Goal: Task Accomplishment & Management: Complete application form

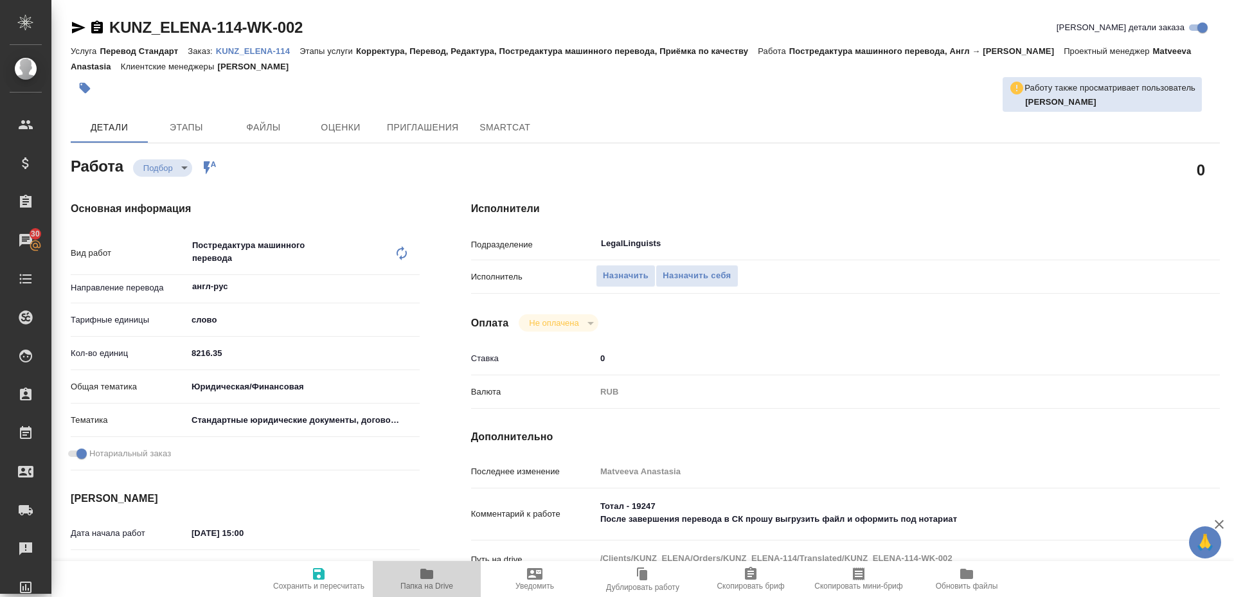
click at [437, 575] on span "Папка на Drive" at bounding box center [426, 578] width 93 height 24
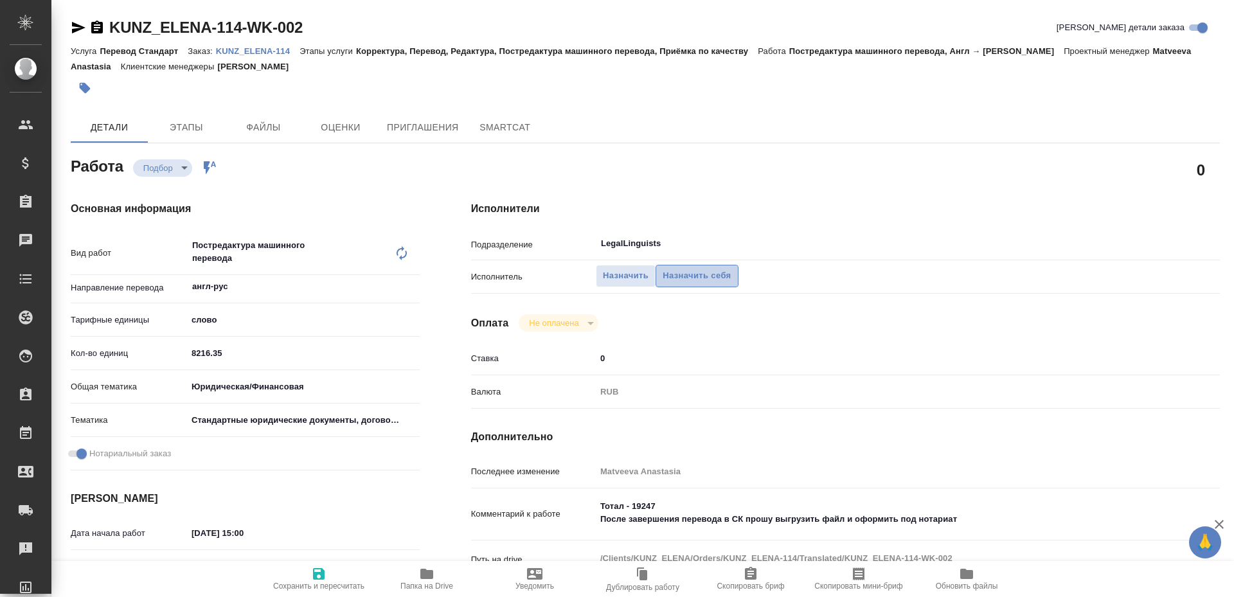
click at [684, 271] on span "Назначить себя" at bounding box center [697, 276] width 68 height 15
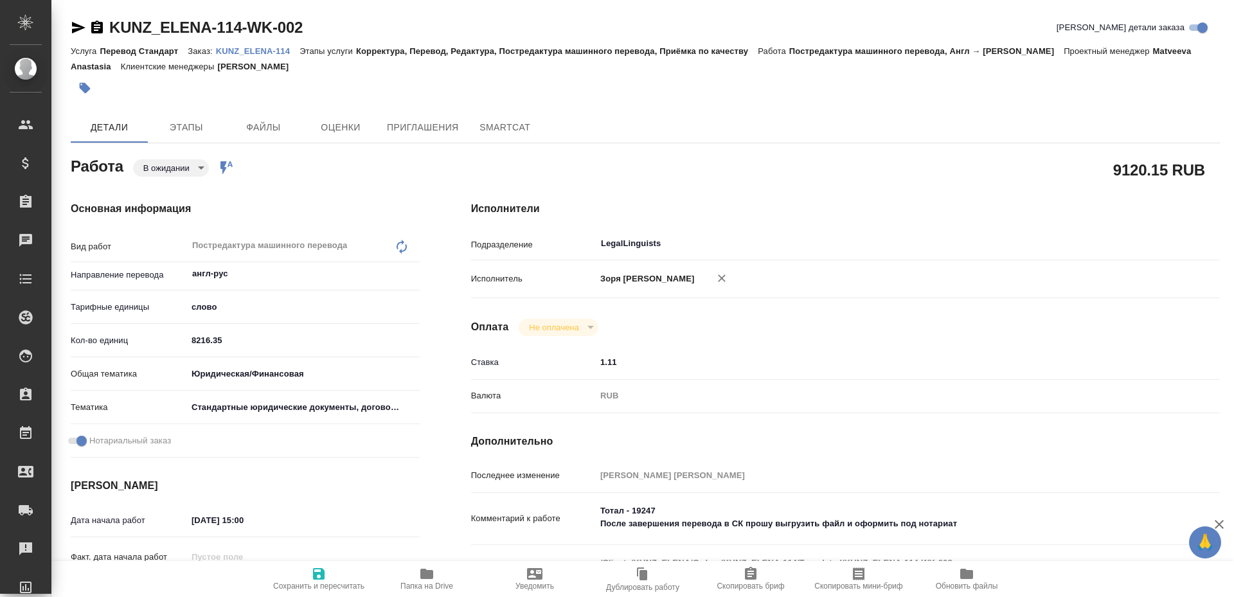
type textarea "x"
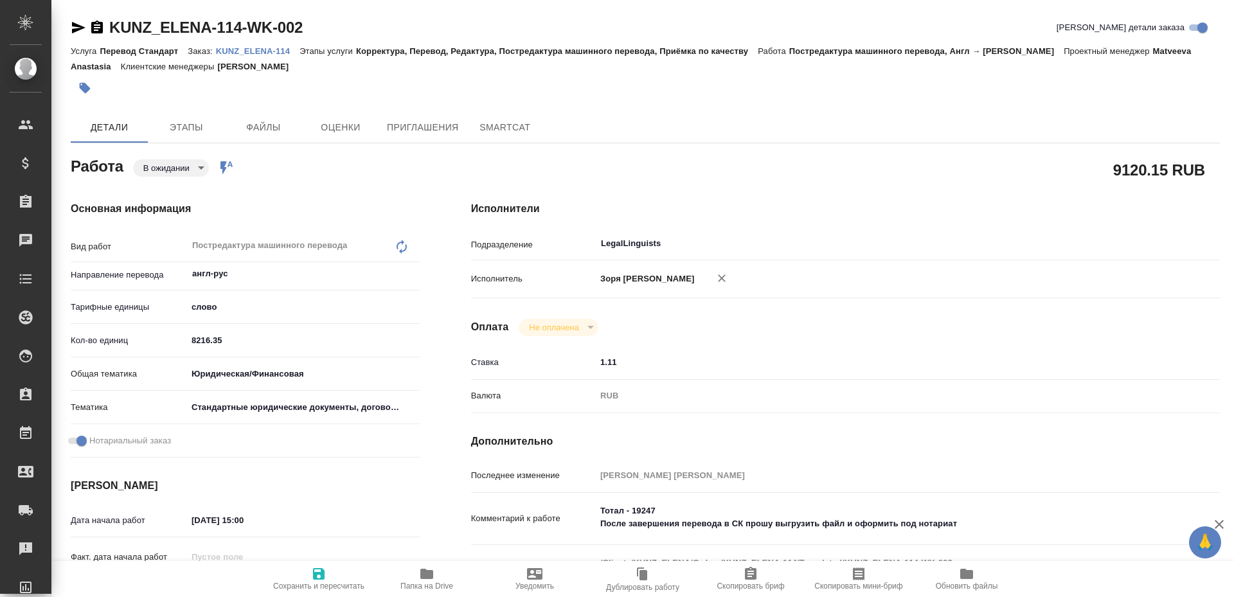
type textarea "x"
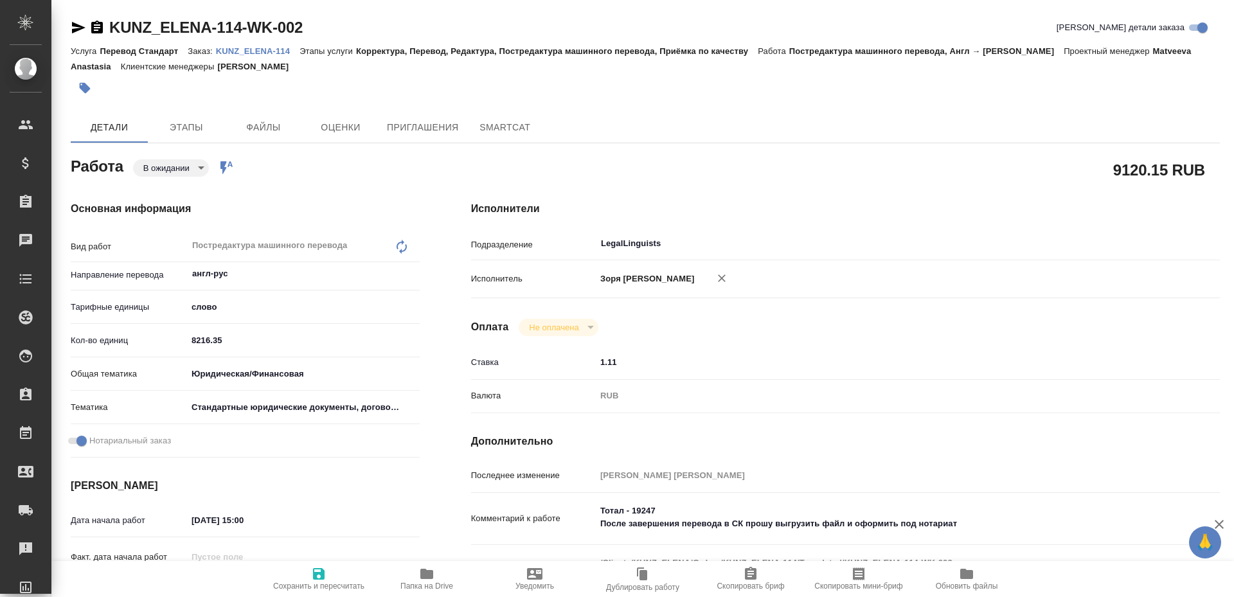
type textarea "x"
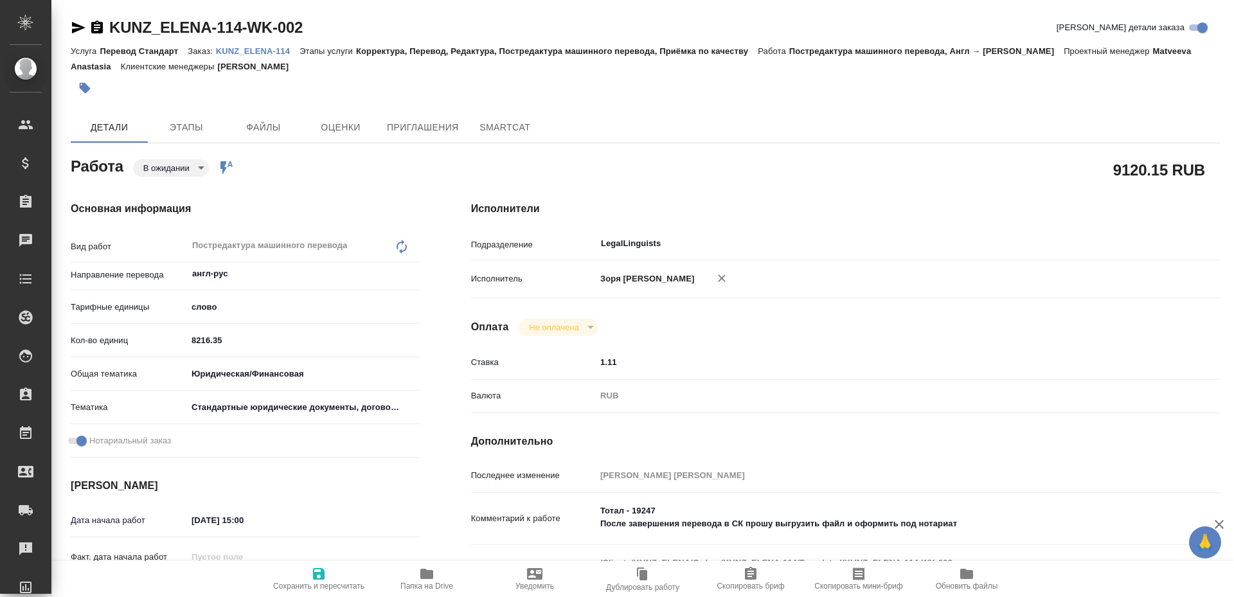
type textarea "x"
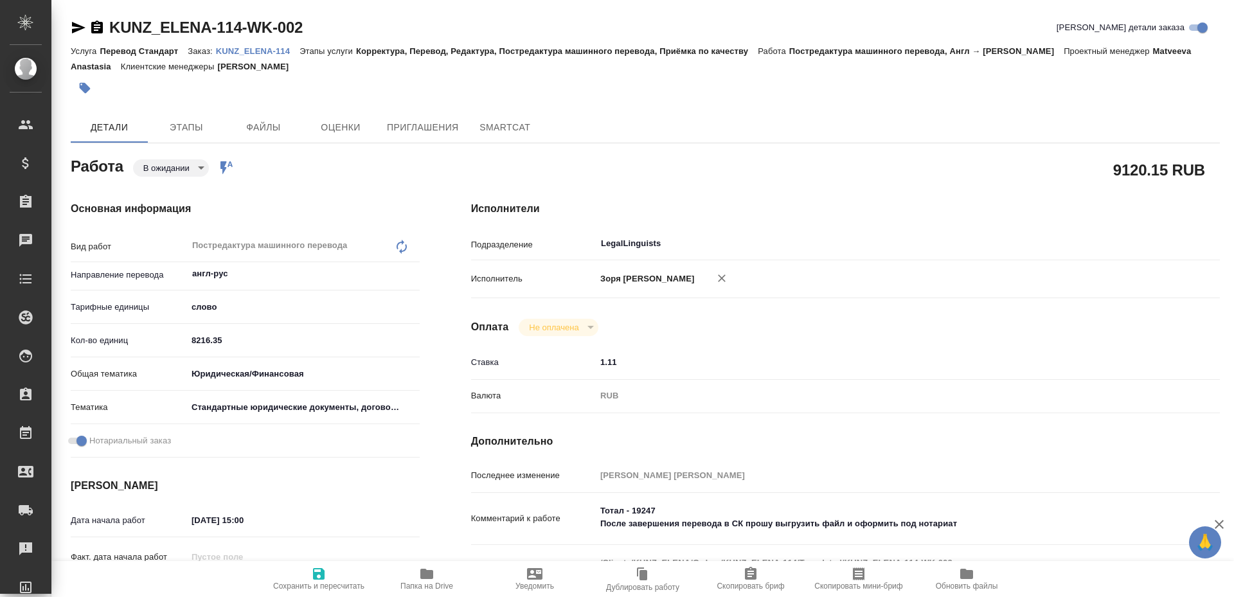
type textarea "x"
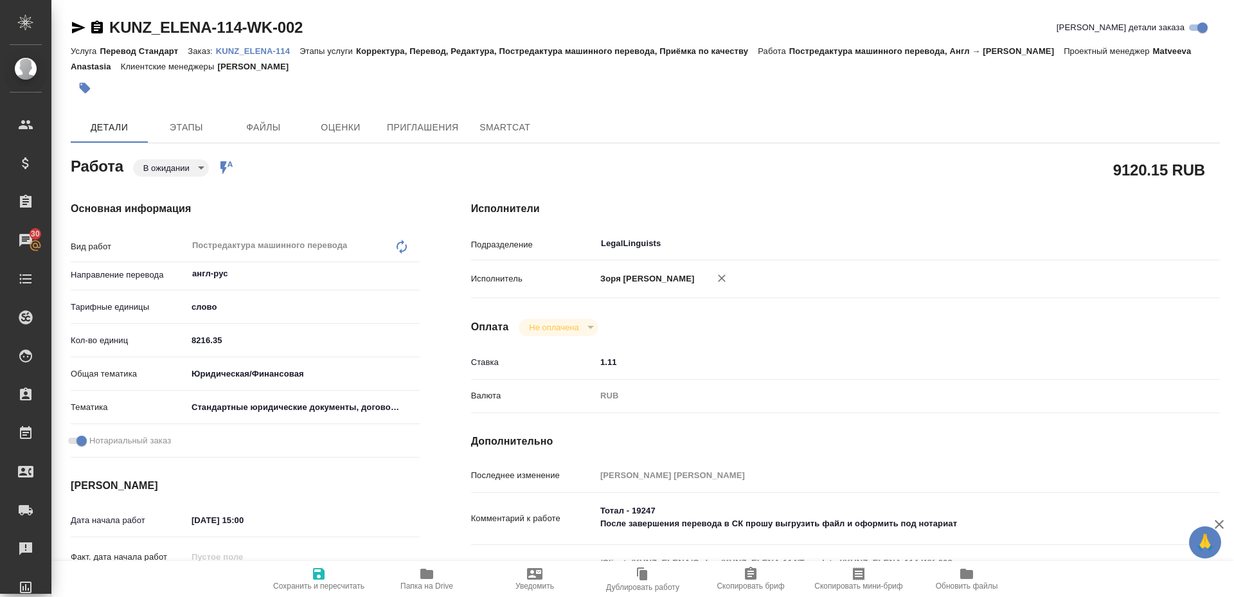
type textarea "x"
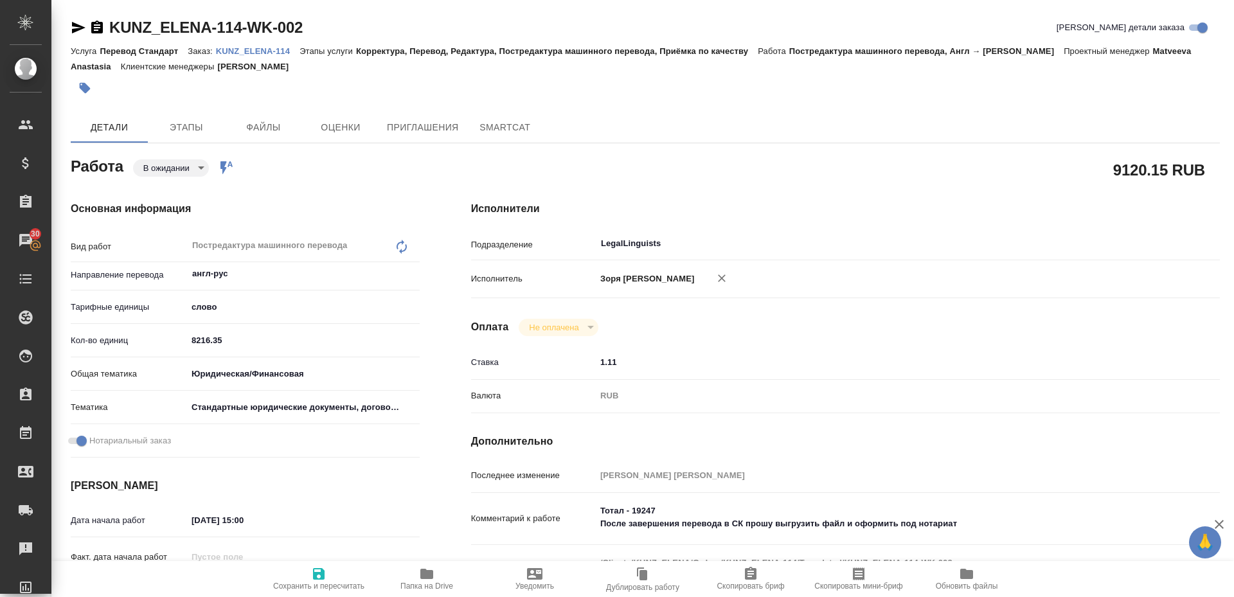
type textarea "x"
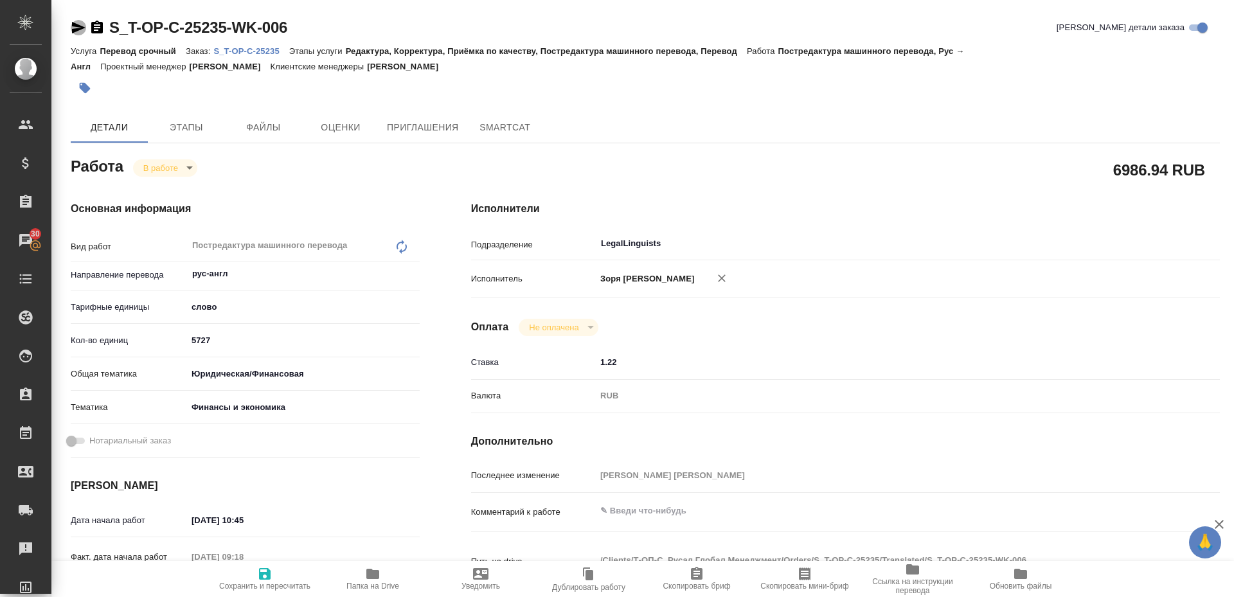
click at [80, 30] on icon "button" at bounding box center [78, 28] width 13 height 12
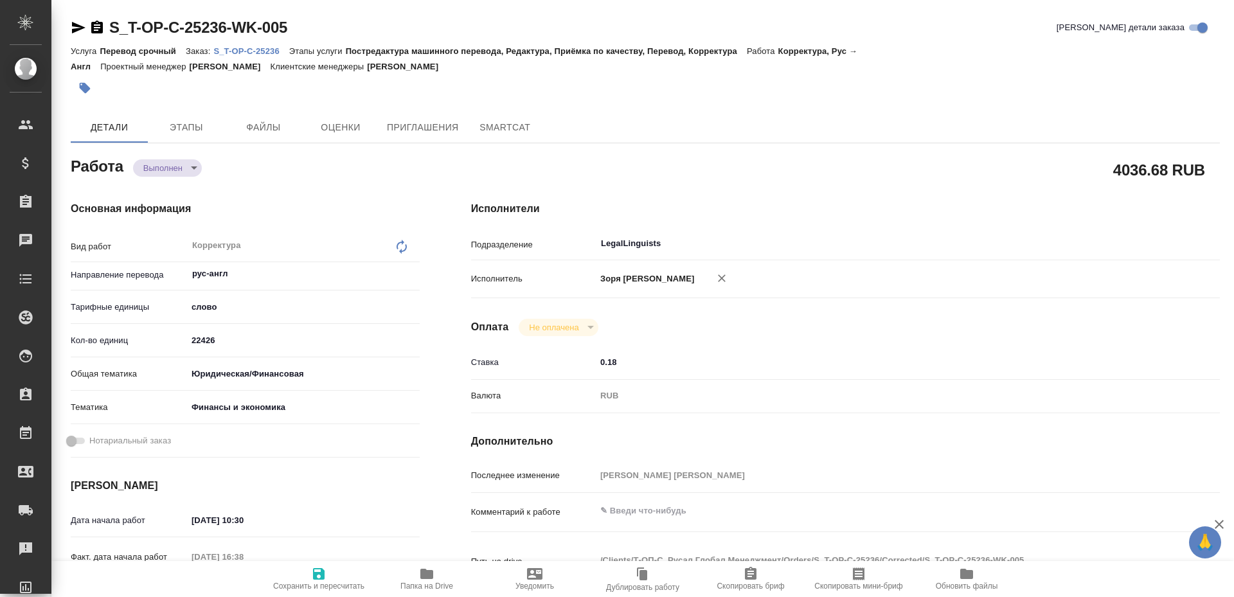
click at [76, 23] on icon "button" at bounding box center [78, 27] width 15 height 15
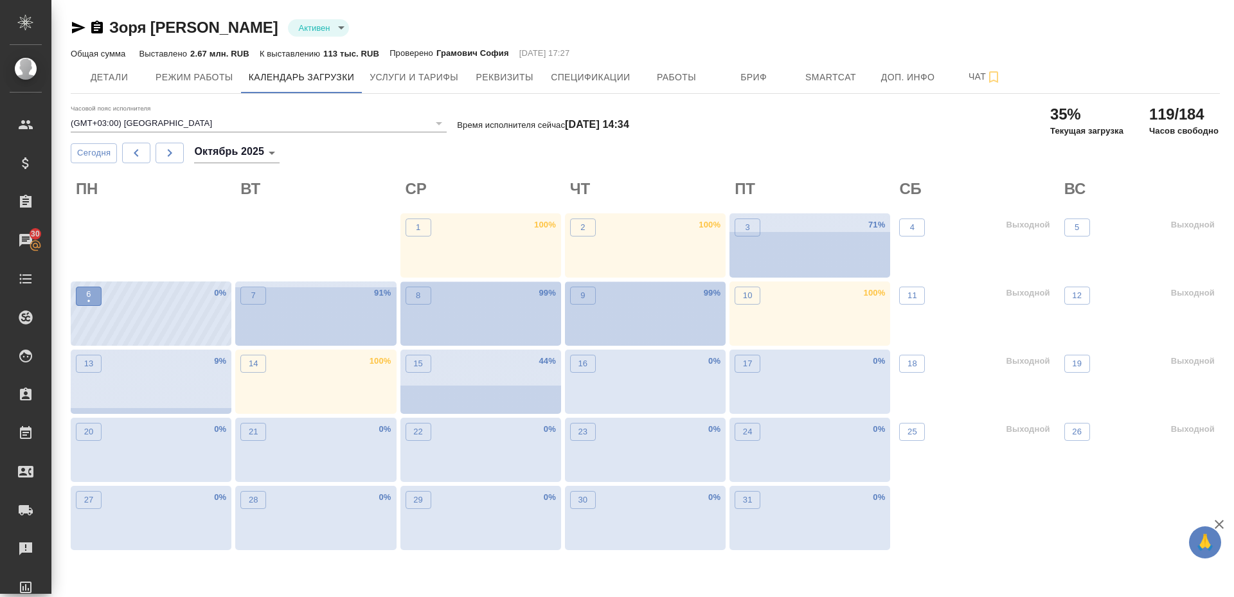
click at [93, 303] on span "6 •" at bounding box center [88, 296] width 13 height 17
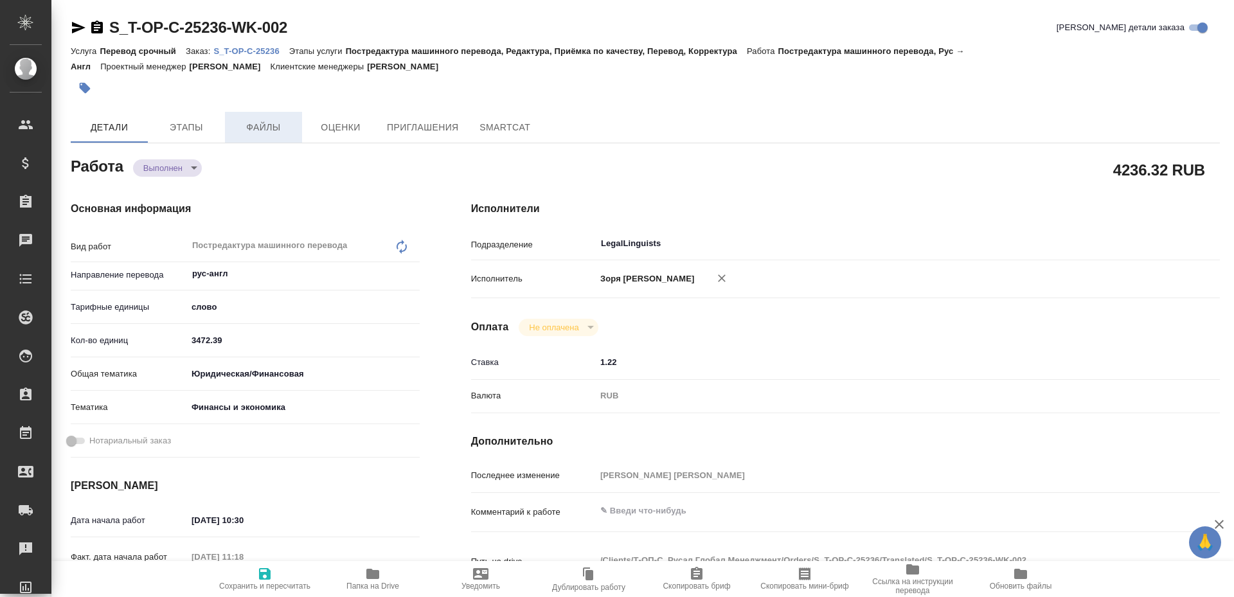
type textarea "x"
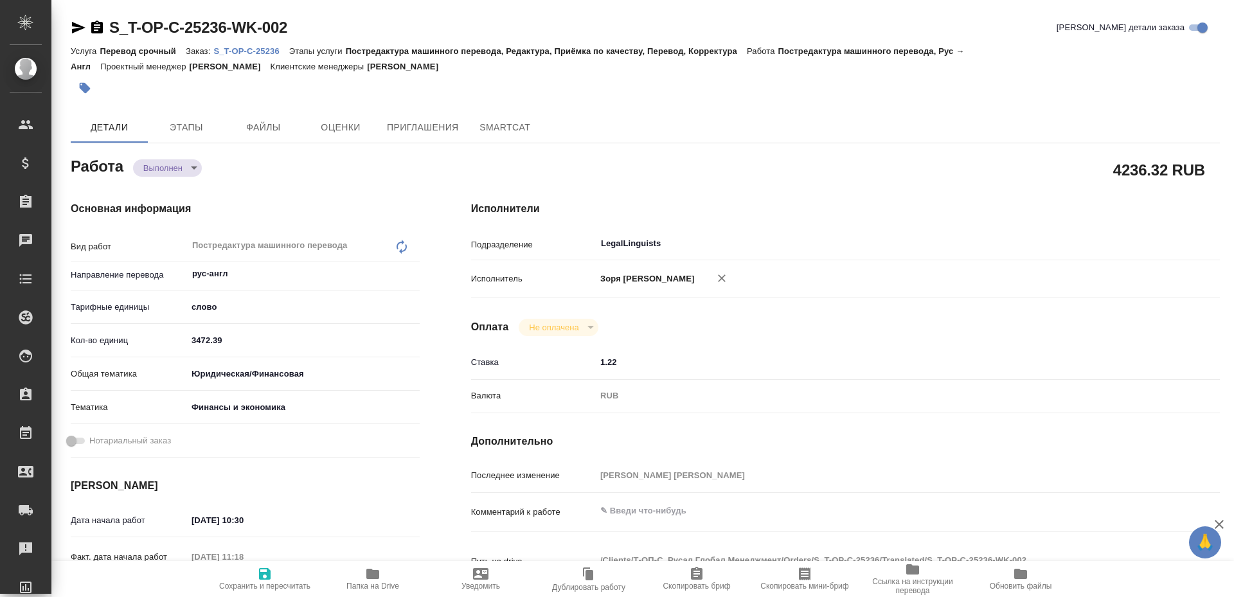
type textarea "x"
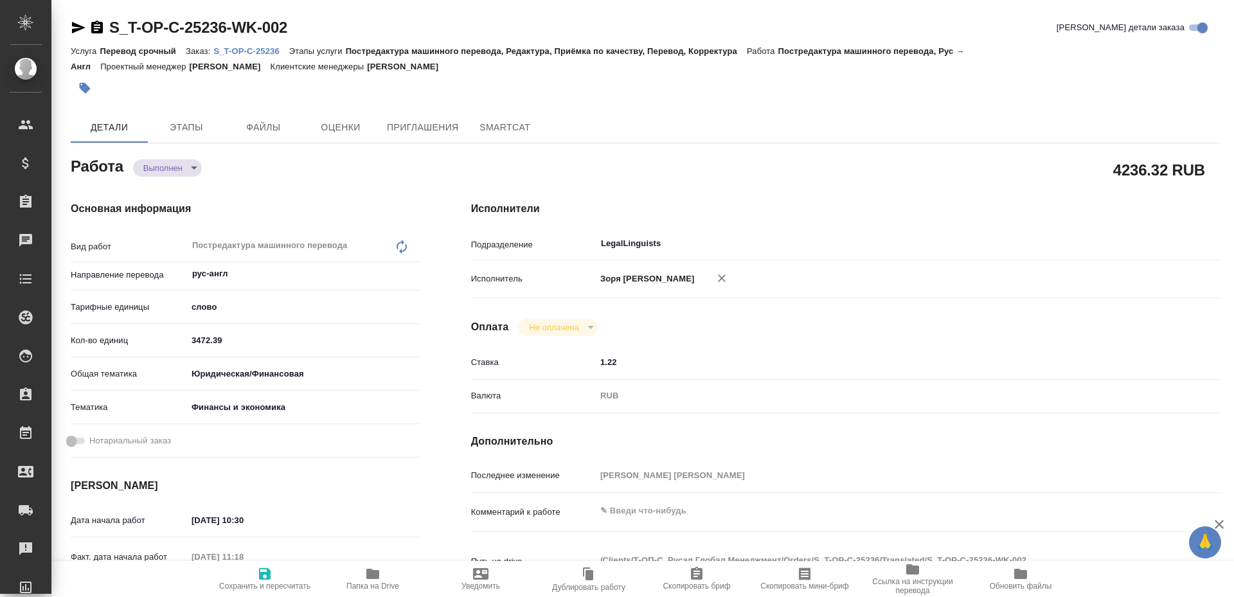
type textarea "x"
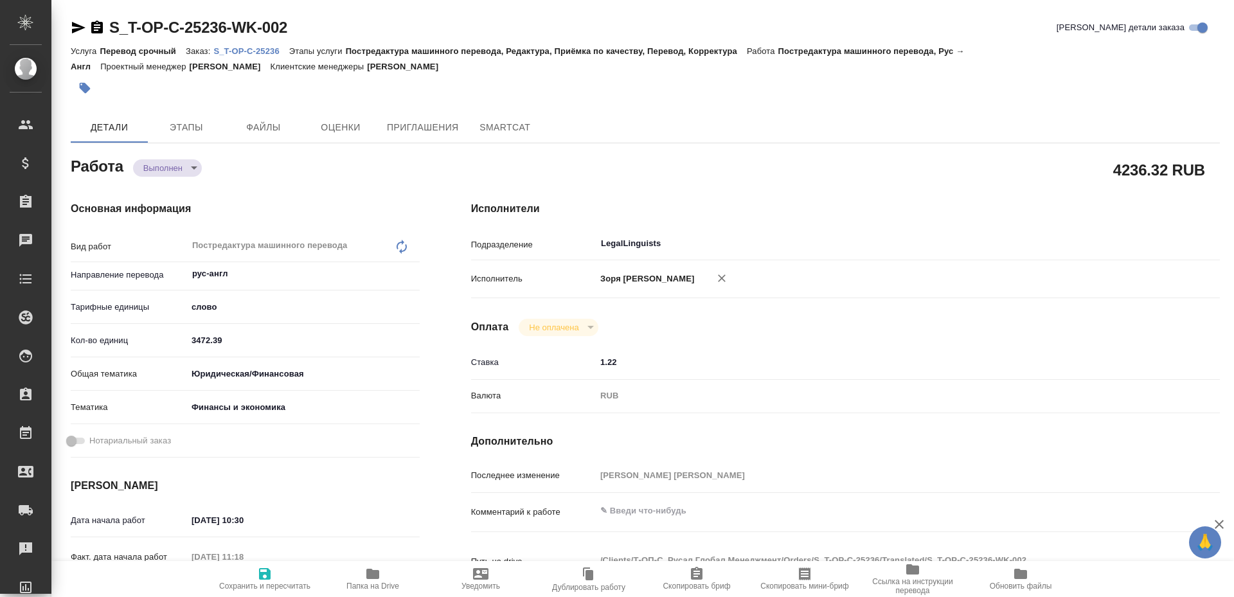
click at [161, 175] on body "🙏 .cls-1 fill:#fff; AWATERA Zoria Tatiana Клиенты Спецификации Заказы Чаты Todo…" at bounding box center [617, 298] width 1234 height 597
type textarea "x"
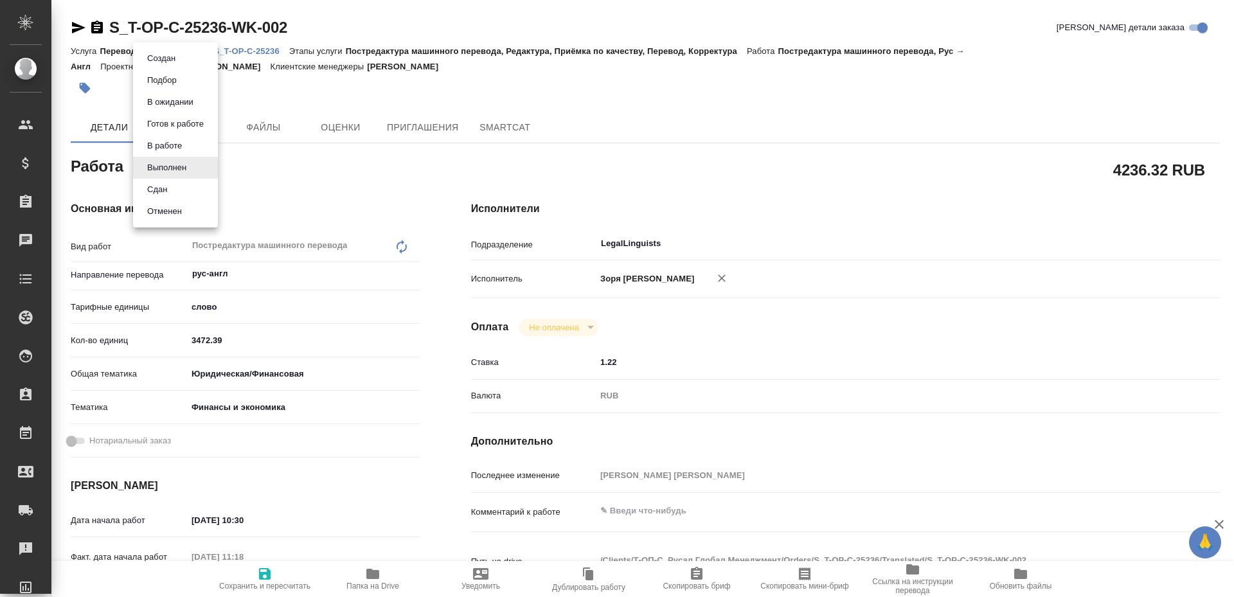
type textarea "x"
click at [156, 198] on li "Сдан" at bounding box center [175, 190] width 85 height 22
type textarea "x"
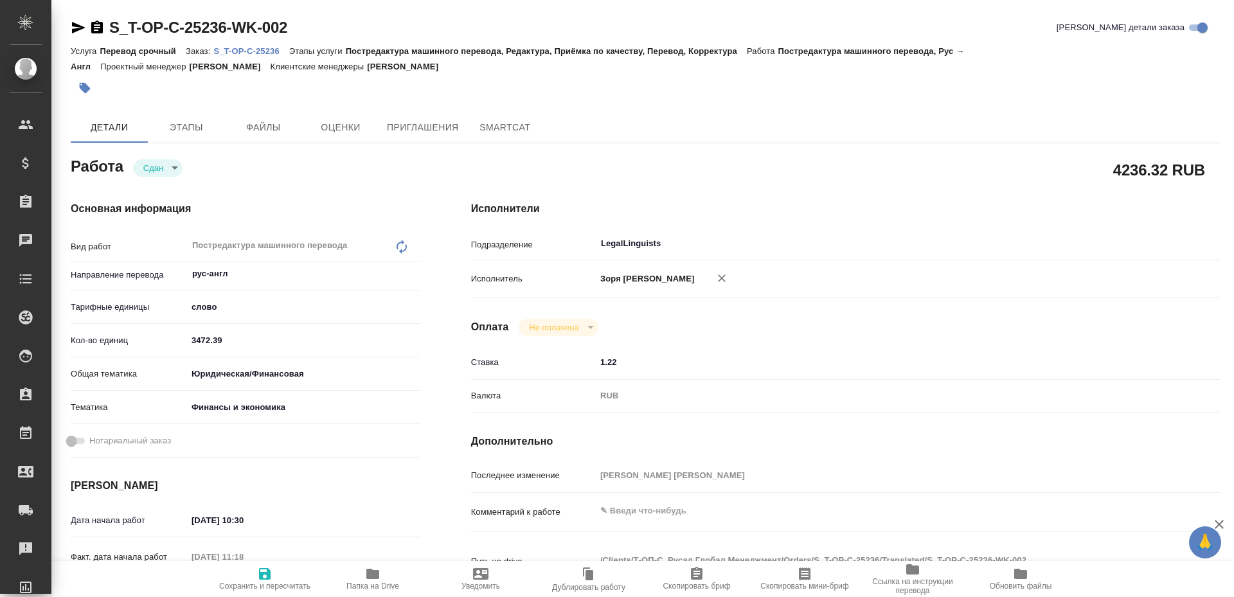
type textarea "x"
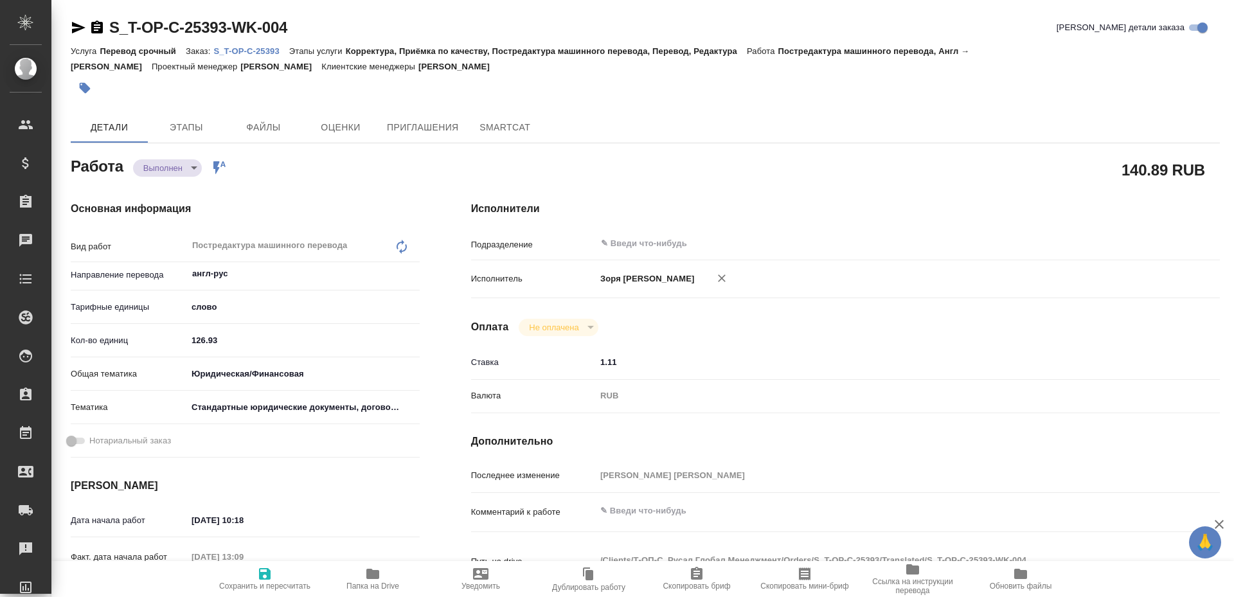
type textarea "x"
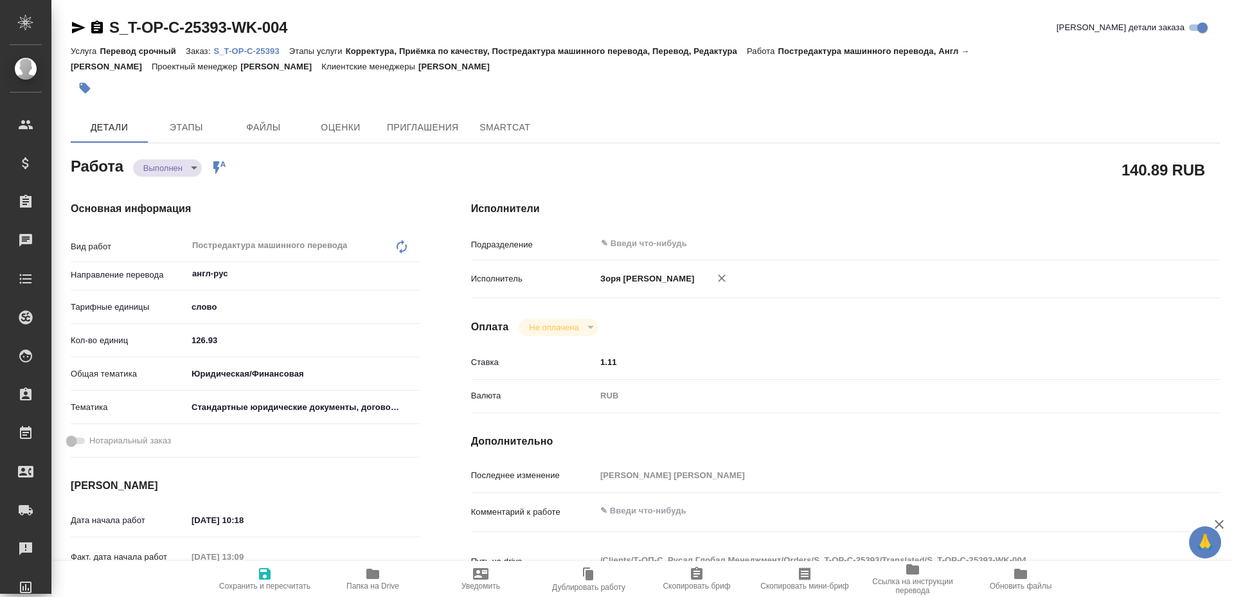
type textarea "x"
click at [165, 163] on body "🙏 .cls-1 fill:#fff; AWATERA [PERSON_NAME] Спецификации Заказы Чаты Todo Проекты…" at bounding box center [617, 298] width 1234 height 597
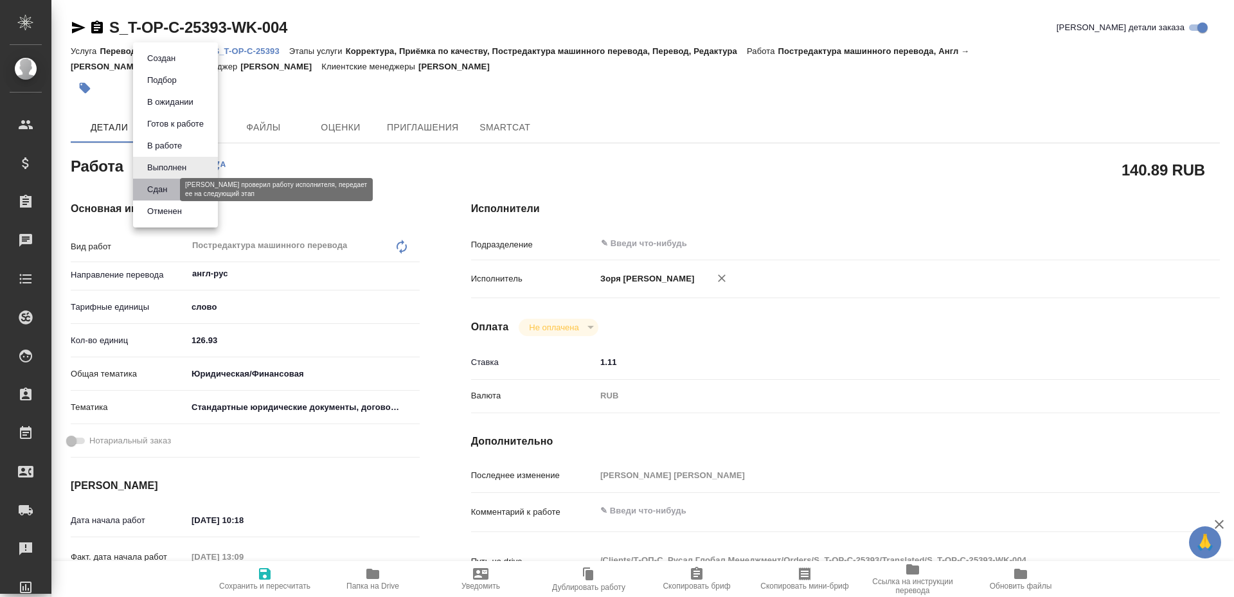
click at [160, 188] on button "Сдан" at bounding box center [157, 190] width 28 height 14
type textarea "x"
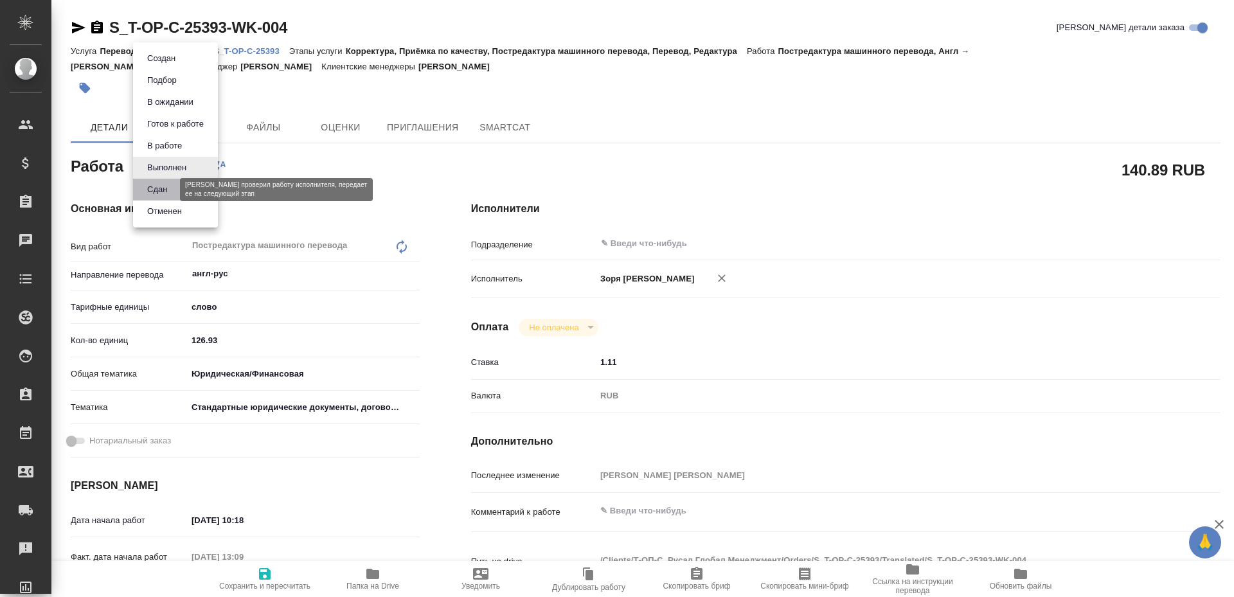
type textarea "x"
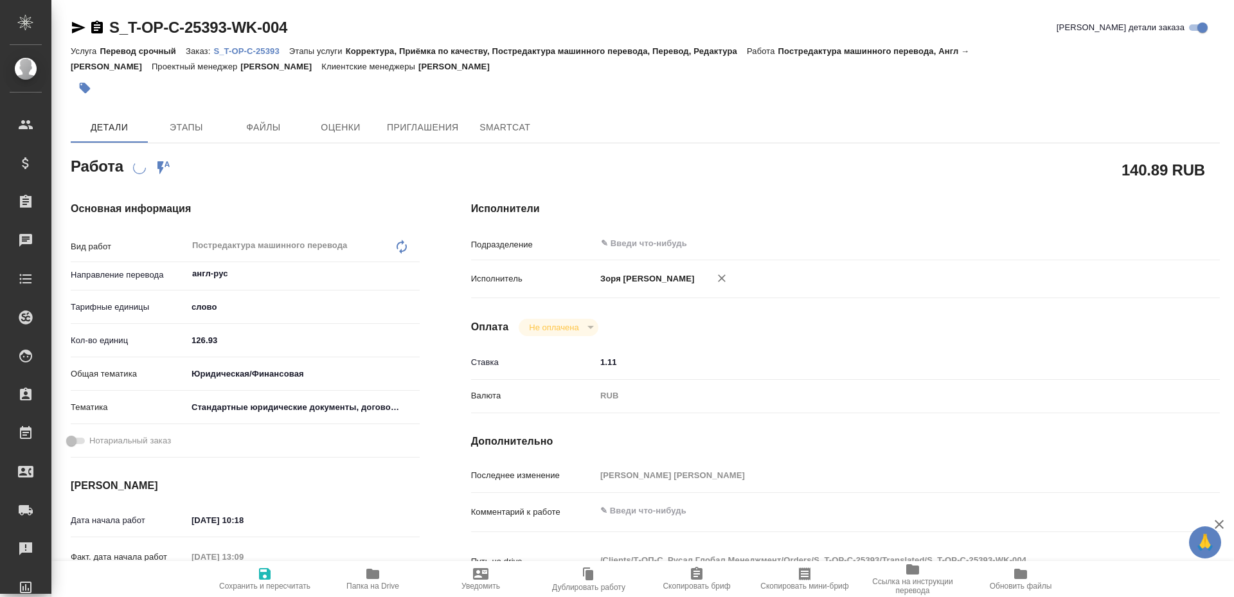
type textarea "x"
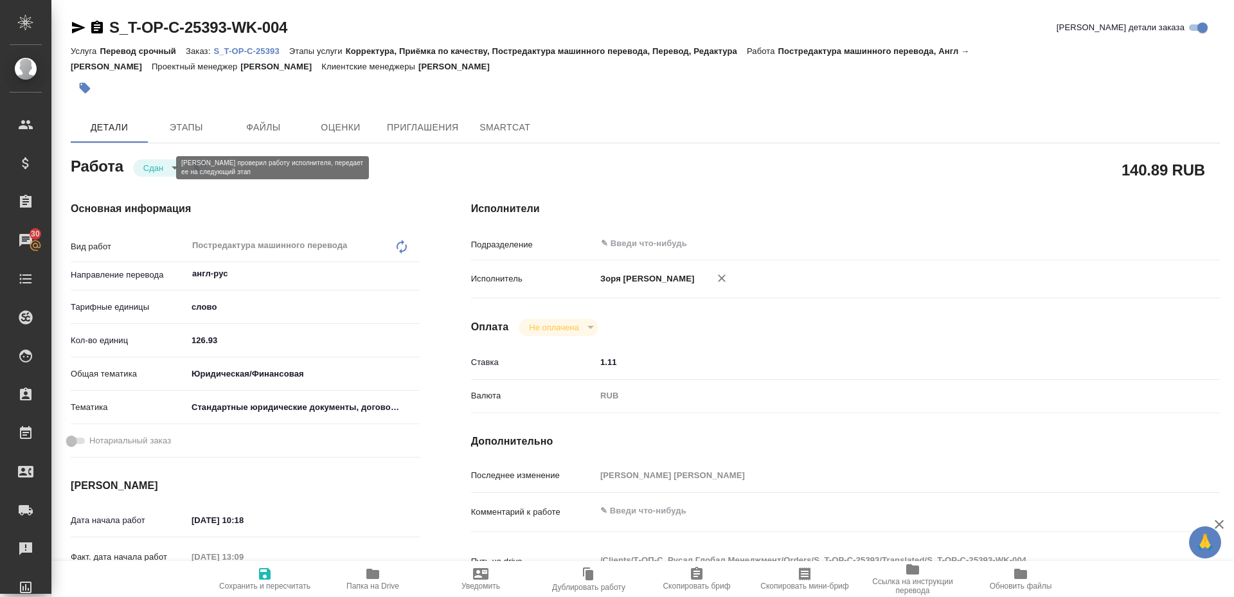
type textarea "x"
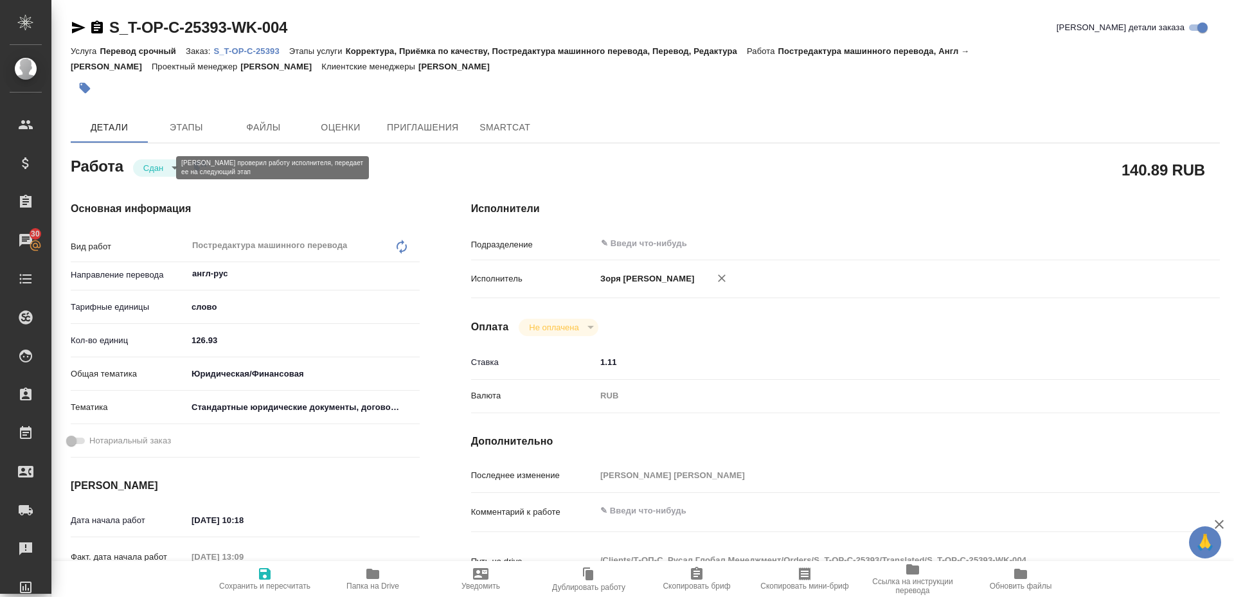
type textarea "x"
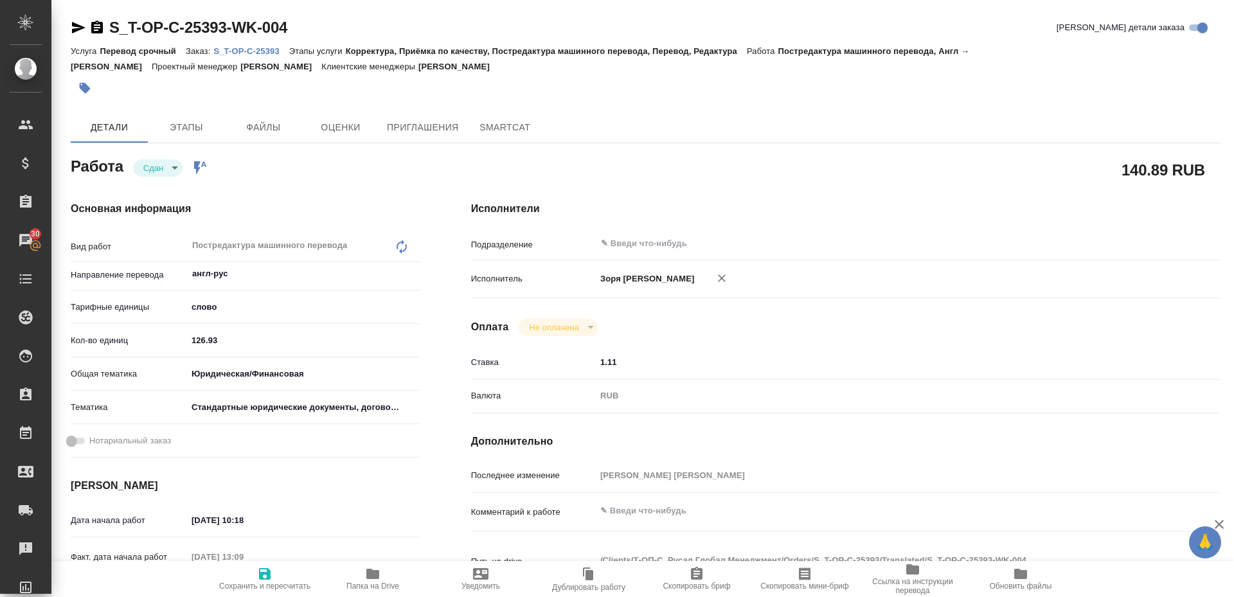
type textarea "x"
